Goal: Information Seeking & Learning: Find specific fact

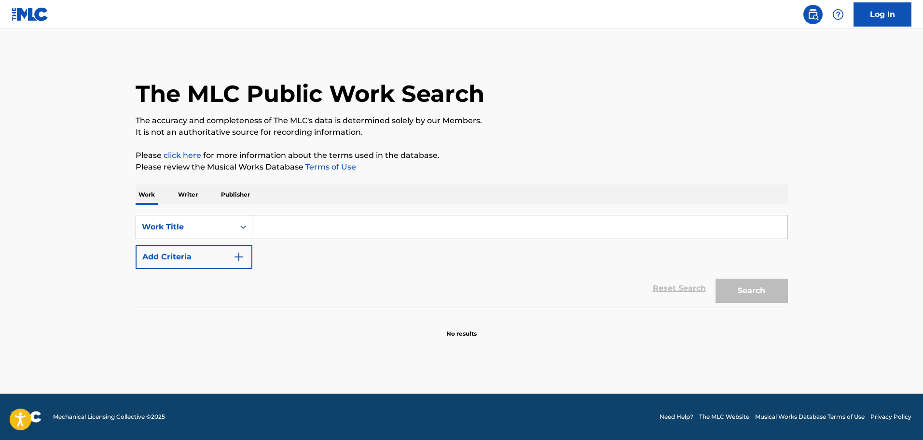
click at [259, 229] on input "Search Form" at bounding box center [519, 226] width 535 height 23
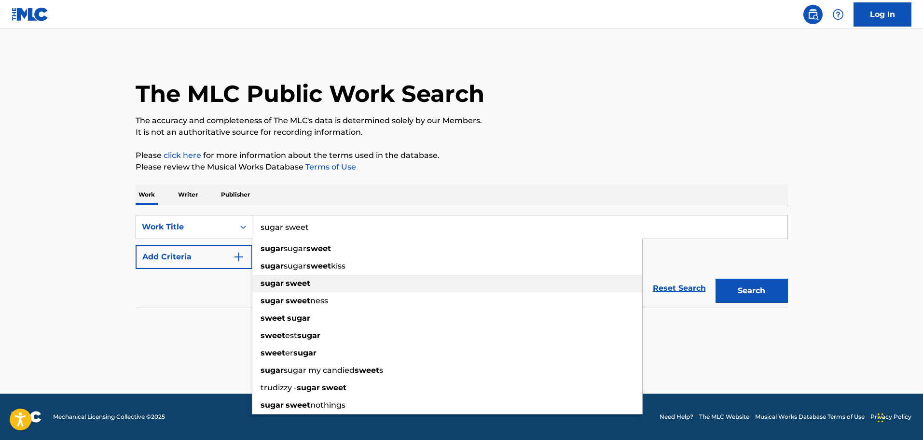
type input "sugar sweet"
click at [276, 283] on strong "sugar" at bounding box center [272, 282] width 23 height 9
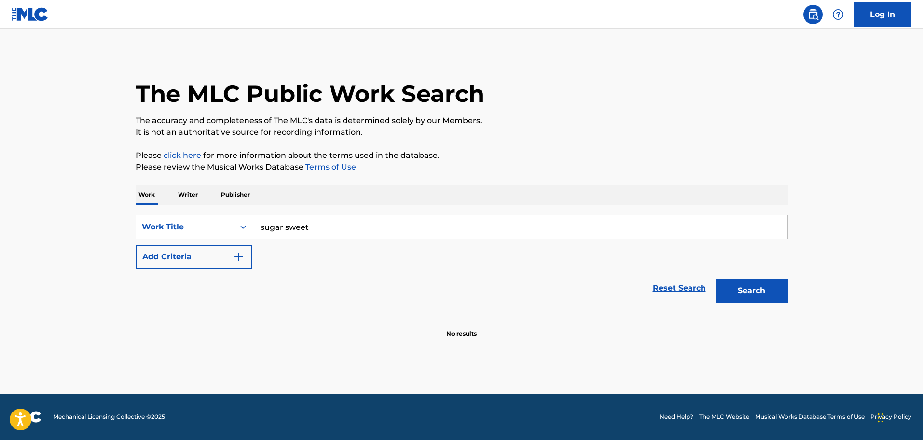
click at [236, 256] on img "Search Form" at bounding box center [239, 257] width 12 height 12
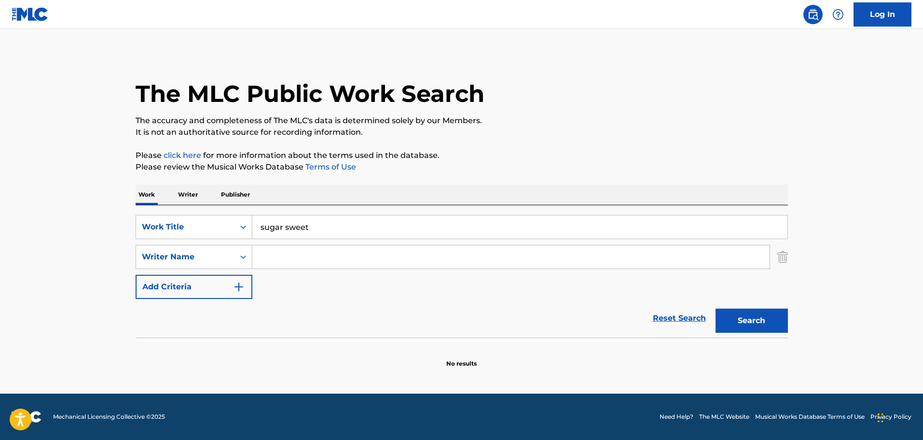
click at [267, 255] on input "Search Form" at bounding box center [510, 256] width 517 height 23
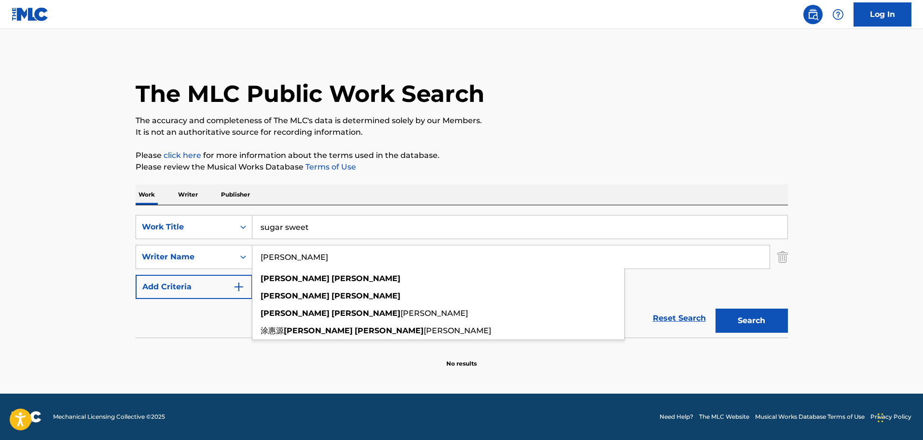
type input "[PERSON_NAME]"
click at [716, 308] on button "Search" at bounding box center [752, 320] width 72 height 24
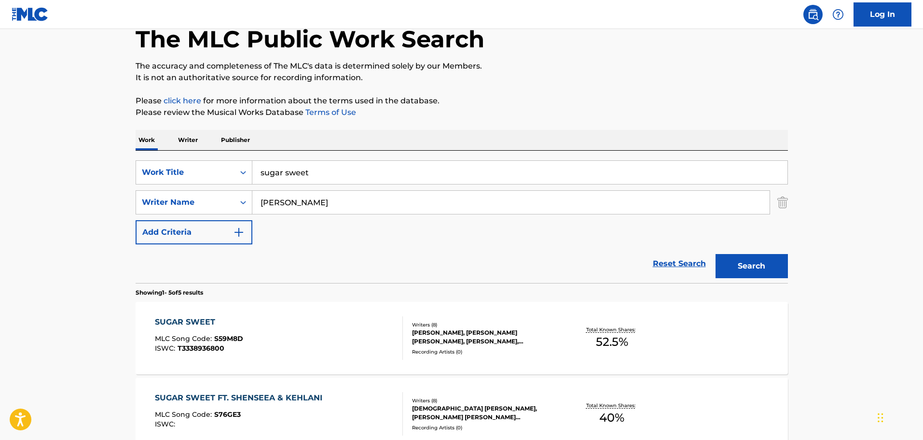
scroll to position [96, 0]
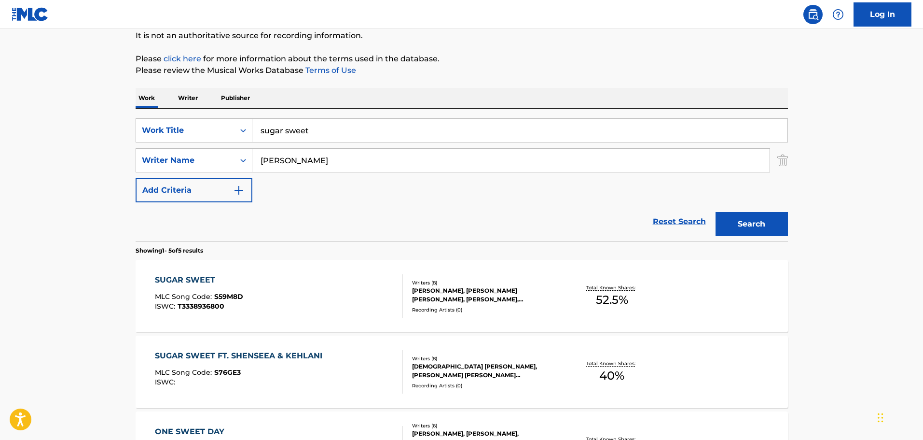
click at [435, 291] on div "[PERSON_NAME], [PERSON_NAME] [PERSON_NAME], [PERSON_NAME], [PERSON_NAME], [PERS…" at bounding box center [485, 294] width 146 height 17
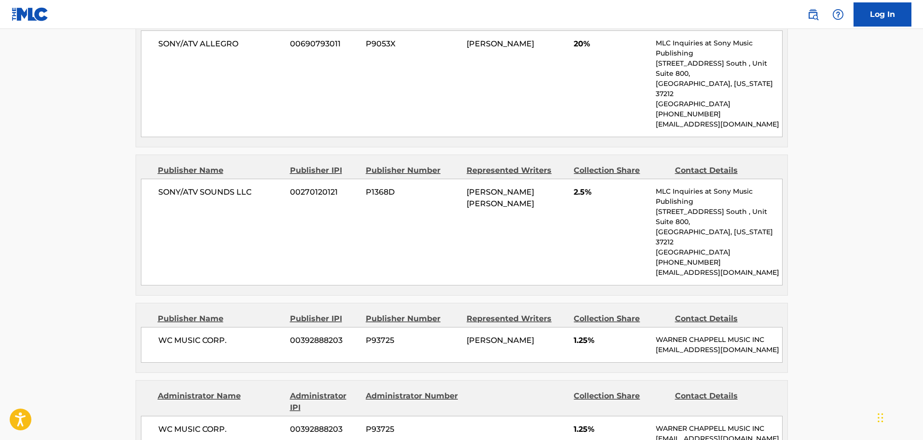
scroll to position [1833, 0]
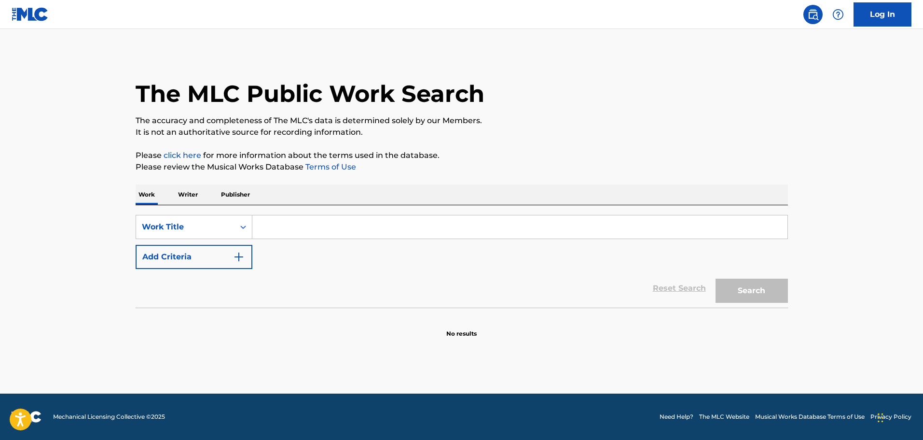
click at [300, 222] on input "Search Form" at bounding box center [519, 226] width 535 height 23
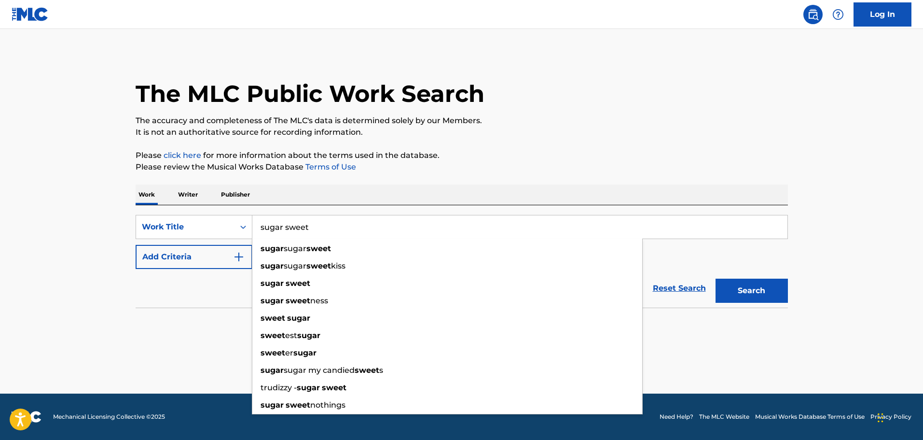
type input "sugar sweet"
click at [258, 281] on div "sugar sweet" at bounding box center [447, 283] width 390 height 17
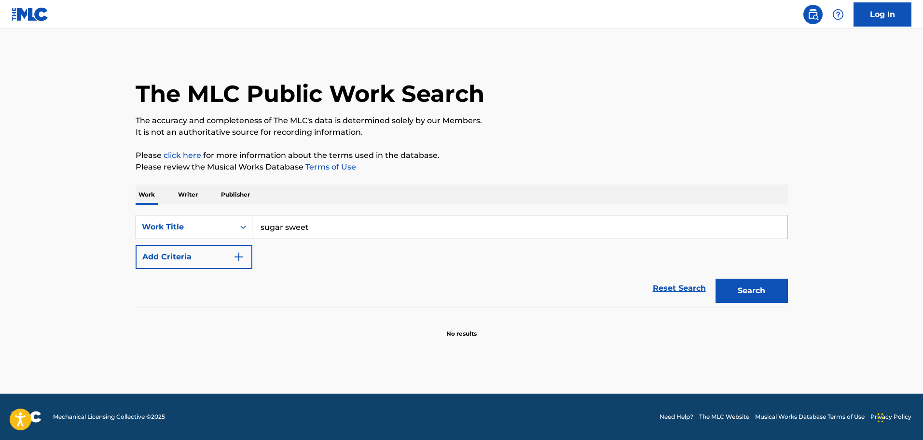
click at [245, 256] on button "Add Criteria" at bounding box center [194, 257] width 117 height 24
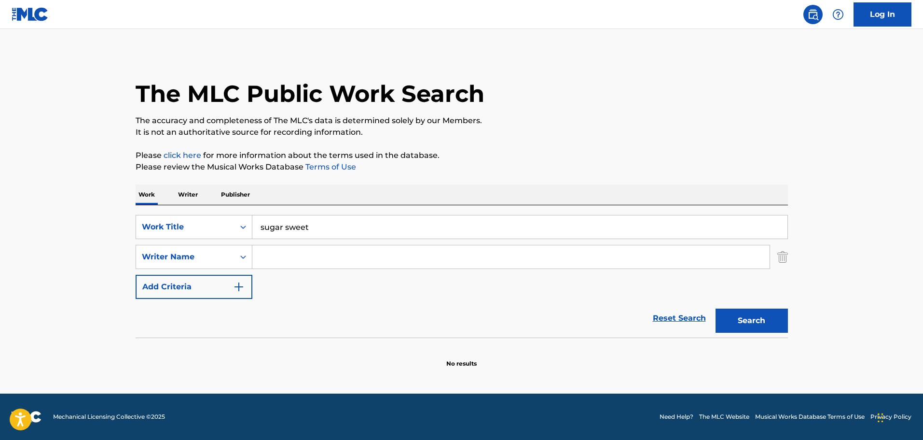
click at [273, 256] on input "Search Form" at bounding box center [510, 256] width 517 height 23
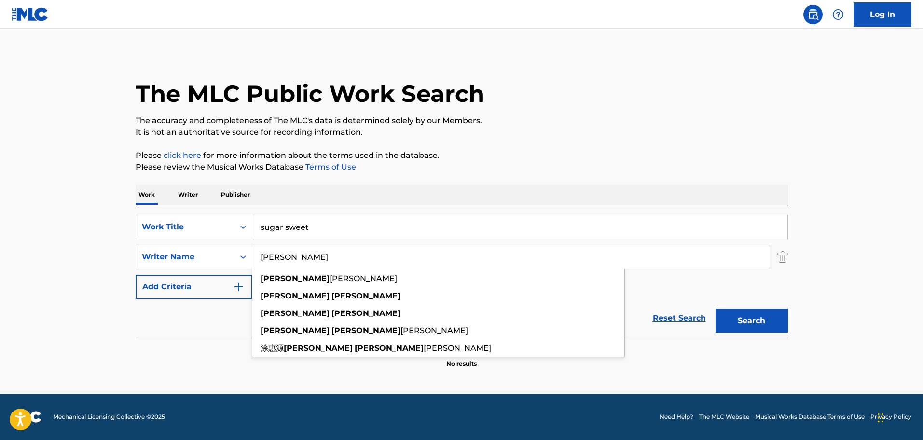
type input "[PERSON_NAME]"
click at [716, 308] on button "Search" at bounding box center [752, 320] width 72 height 24
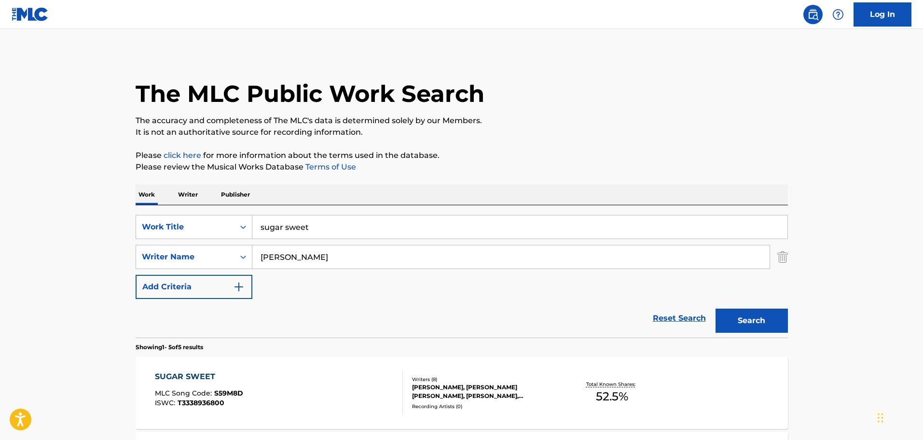
click at [439, 388] on div "[PERSON_NAME], [PERSON_NAME] [PERSON_NAME], [PERSON_NAME], [PERSON_NAME], [PERS…" at bounding box center [485, 391] width 146 height 17
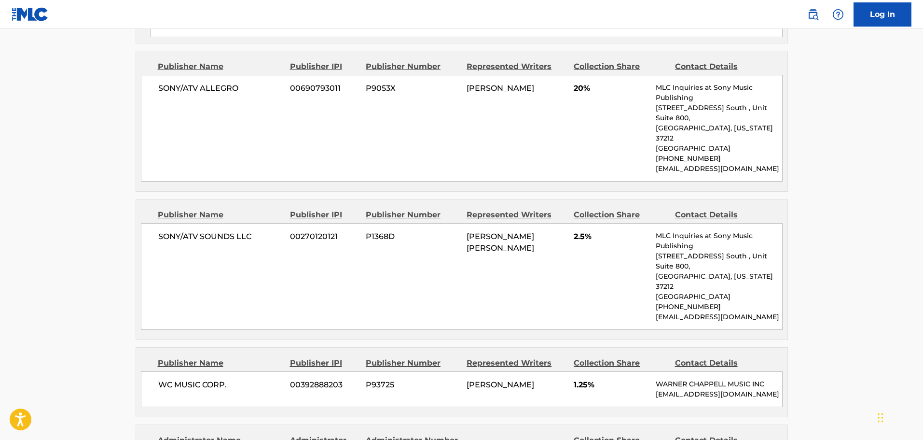
scroll to position [1785, 0]
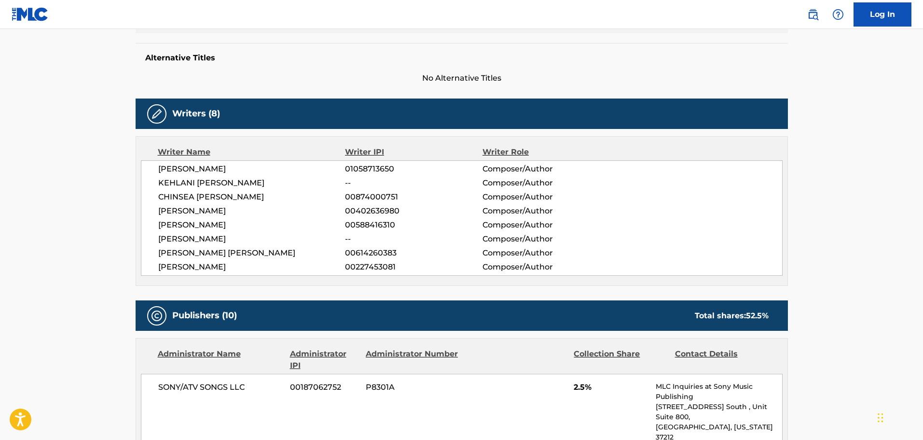
scroll to position [48, 0]
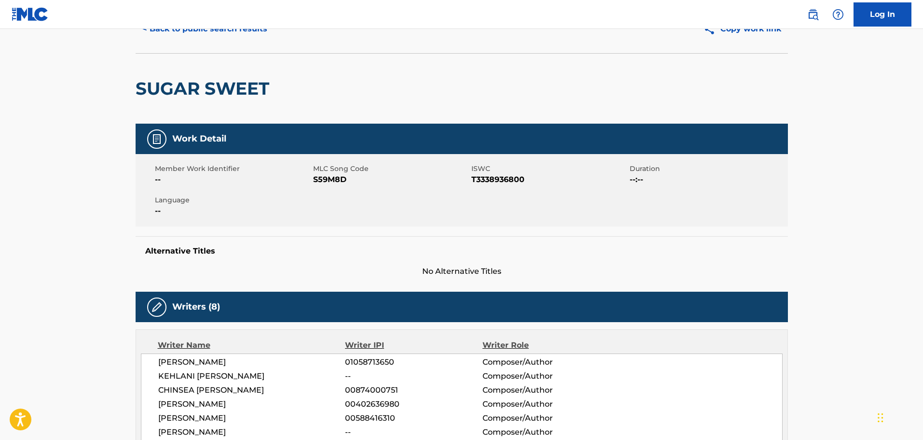
click at [481, 180] on span "T3338936800" at bounding box center [549, 180] width 156 height 12
copy span "T3338936800"
